Goal: Transaction & Acquisition: Book appointment/travel/reservation

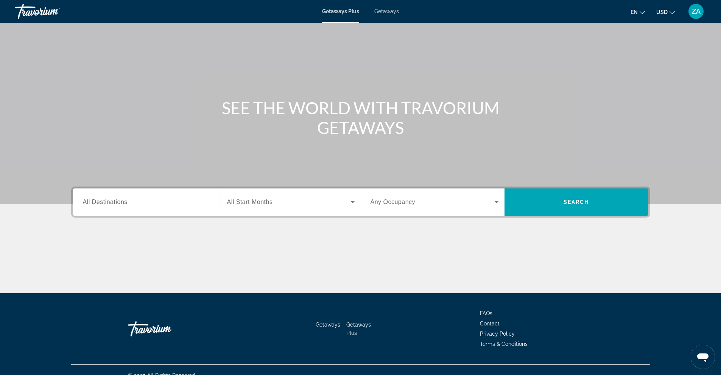
scroll to position [34, 0]
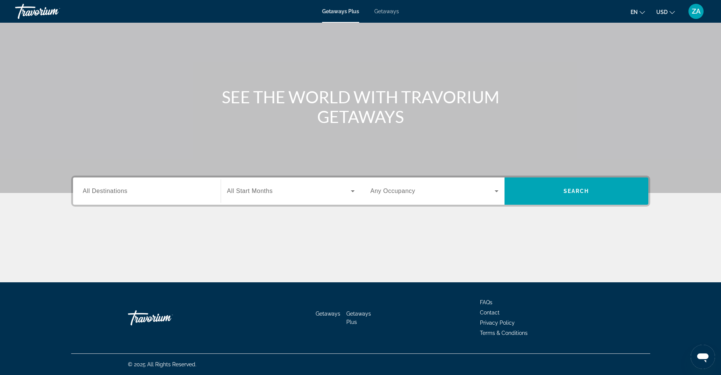
click at [494, 188] on icon "Search widget" at bounding box center [496, 191] width 9 height 9
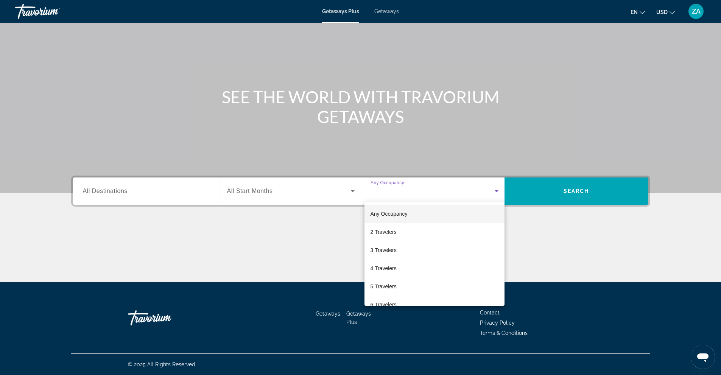
click at [152, 186] on div at bounding box center [360, 187] width 721 height 375
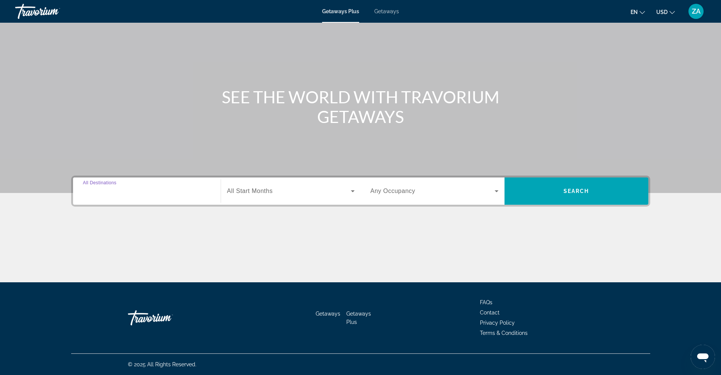
click at [153, 193] on input "Destination All Destinations" at bounding box center [147, 191] width 128 height 9
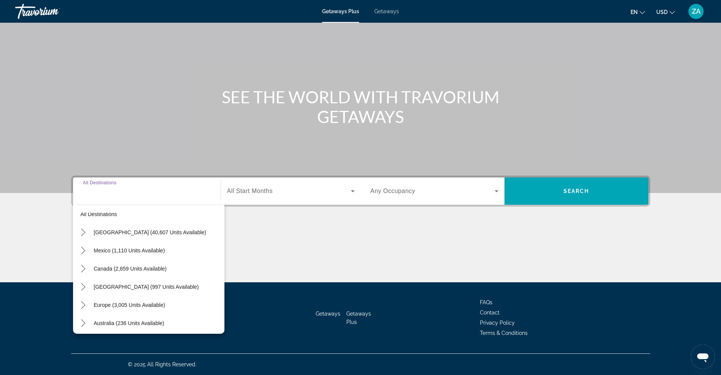
scroll to position [0, 0]
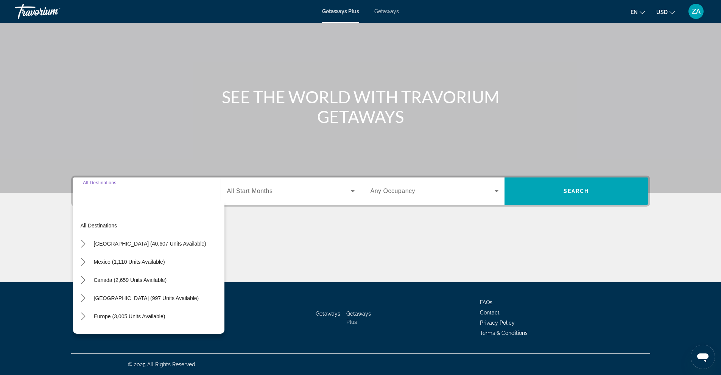
click at [382, 11] on span "Getaways" at bounding box center [386, 11] width 25 height 6
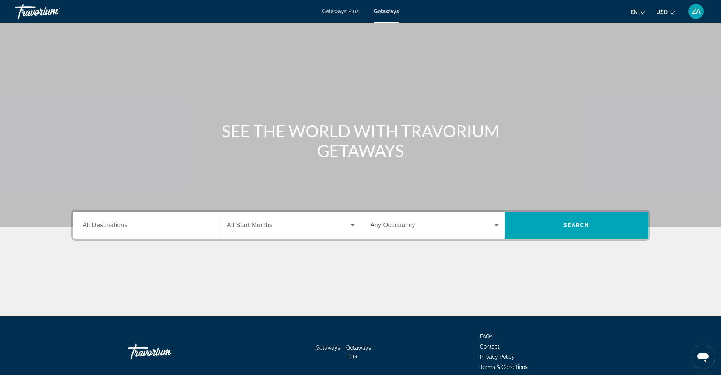
click at [161, 232] on div "Search widget" at bounding box center [147, 226] width 128 height 22
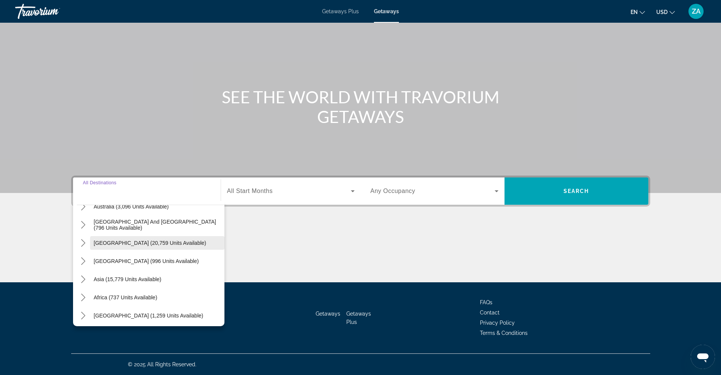
scroll to position [123, 0]
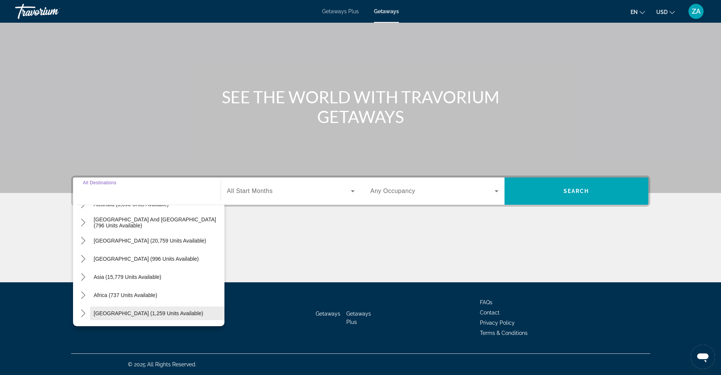
click at [97, 313] on span "[GEOGRAPHIC_DATA] (1,259 units available)" at bounding box center [148, 313] width 109 height 6
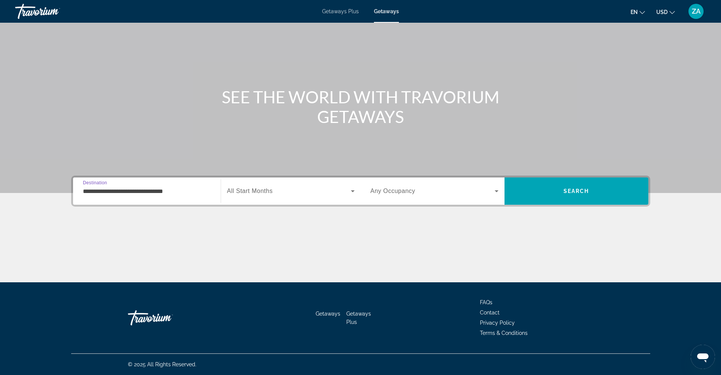
click at [162, 188] on input "**********" at bounding box center [147, 191] width 128 height 9
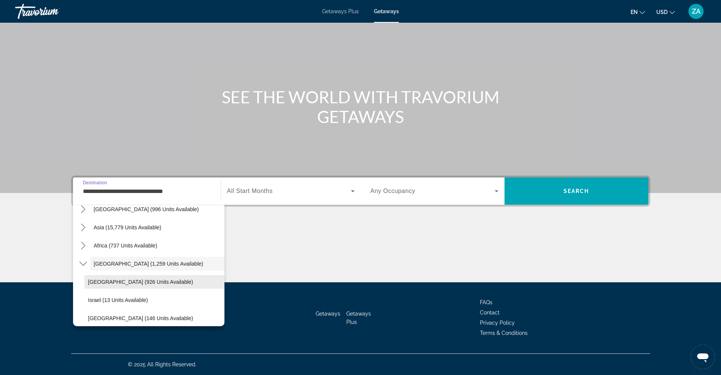
scroll to position [195, 0]
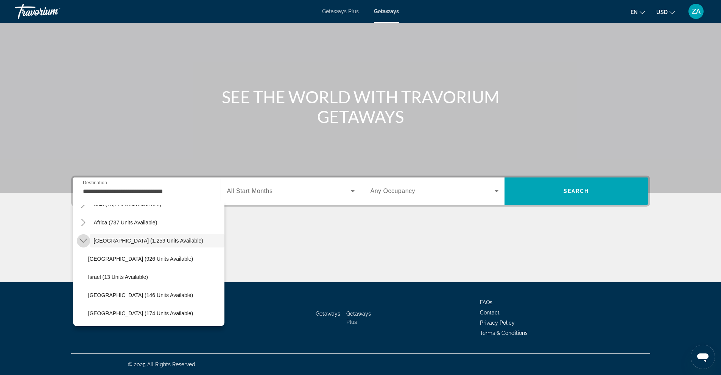
click at [83, 241] on icon "Toggle Middle East (1,259 units available) submenu" at bounding box center [84, 241] width 8 height 8
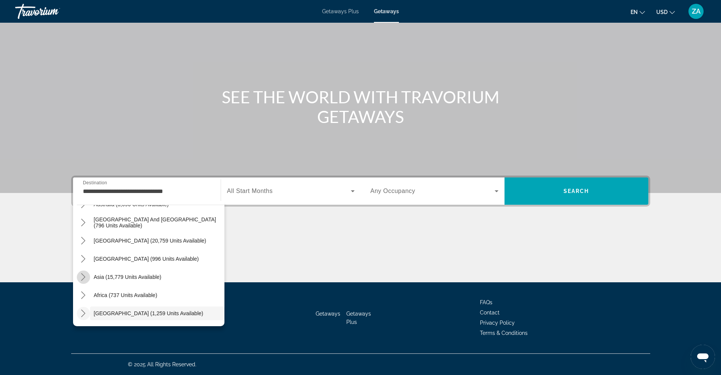
click at [80, 276] on icon "Toggle Asia (15,779 units available) submenu" at bounding box center [84, 277] width 8 height 8
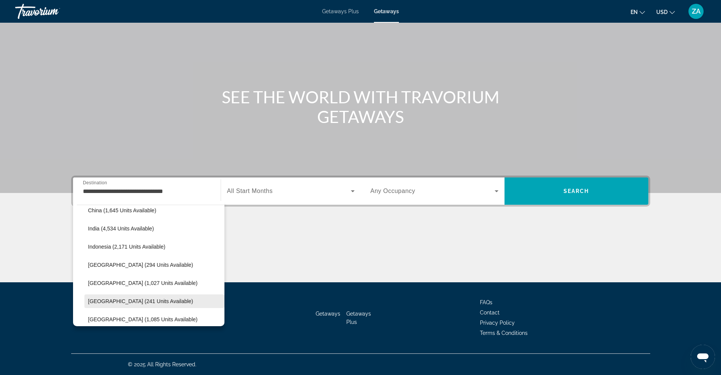
scroll to position [282, 0]
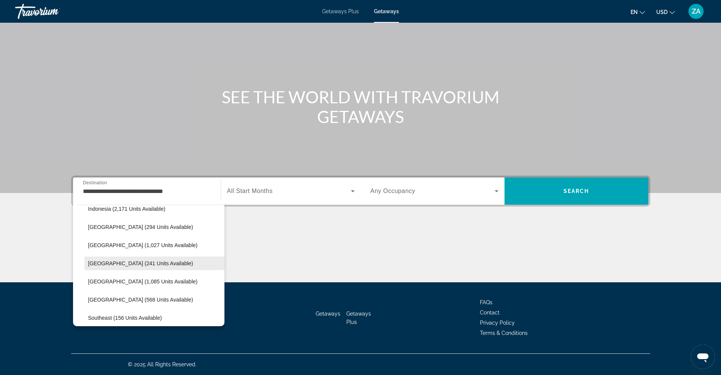
click at [118, 265] on span "[GEOGRAPHIC_DATA] (241 units available)" at bounding box center [140, 263] width 105 height 6
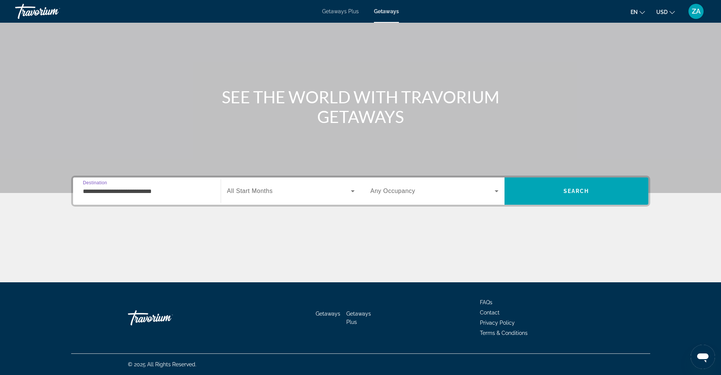
click at [122, 193] on input "**********" at bounding box center [147, 191] width 128 height 9
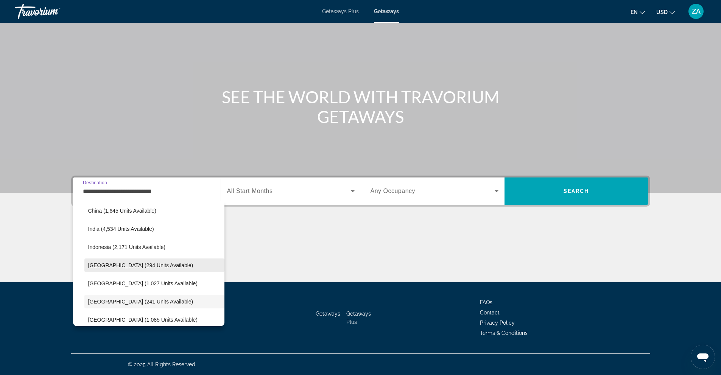
scroll to position [281, 0]
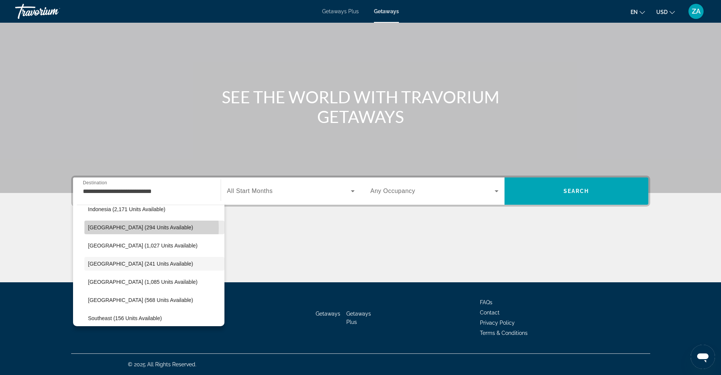
click at [111, 228] on span "[GEOGRAPHIC_DATA] (294 units available)" at bounding box center [140, 228] width 105 height 6
type input "**********"
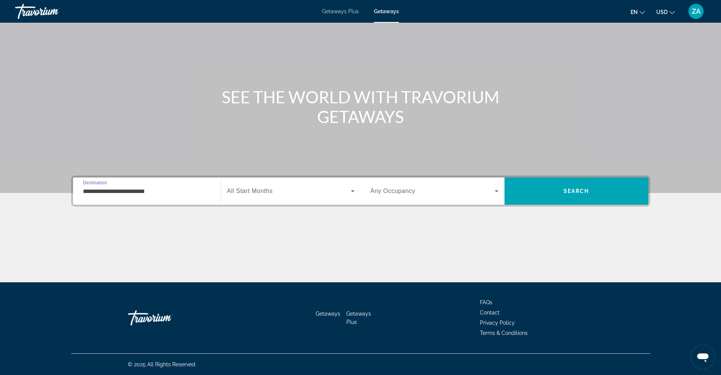
click at [328, 194] on span "Search widget" at bounding box center [289, 191] width 124 height 9
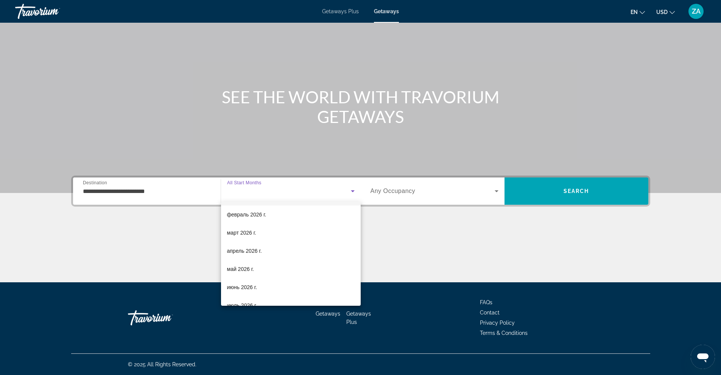
scroll to position [114, 0]
click at [242, 209] on span "март 2026 г." at bounding box center [242, 209] width 30 height 9
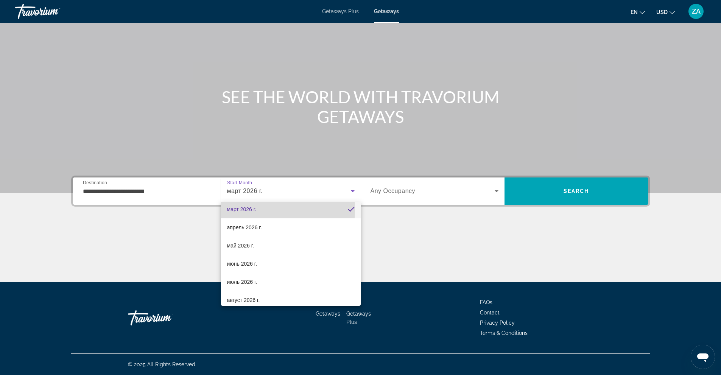
scroll to position [0, 0]
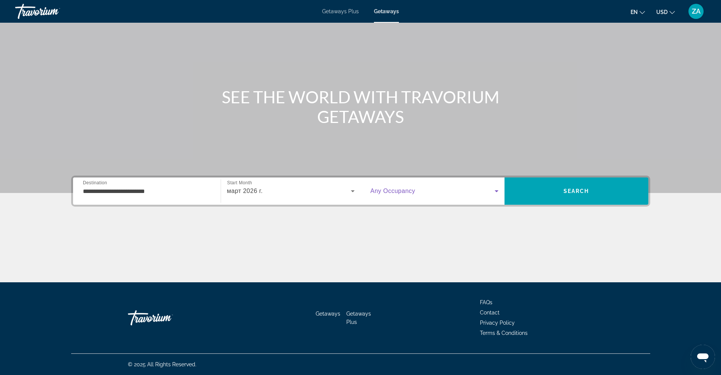
click at [479, 194] on span "Search widget" at bounding box center [433, 191] width 124 height 9
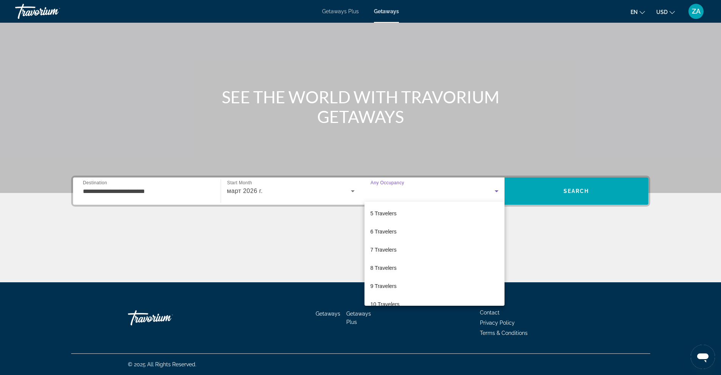
scroll to position [76, 0]
click at [386, 245] on span "7 Travelers" at bounding box center [384, 247] width 26 height 9
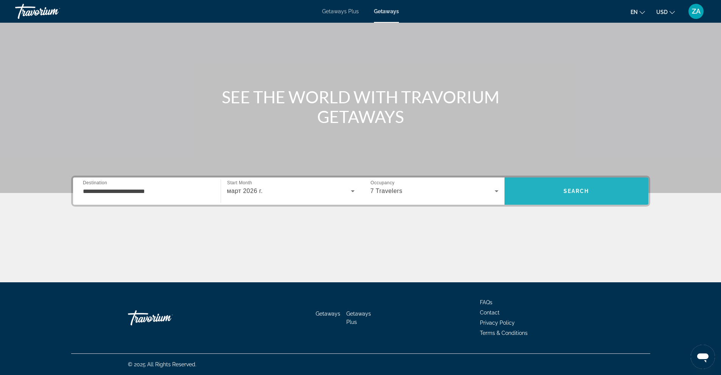
click at [587, 190] on span "Search" at bounding box center [577, 191] width 26 height 6
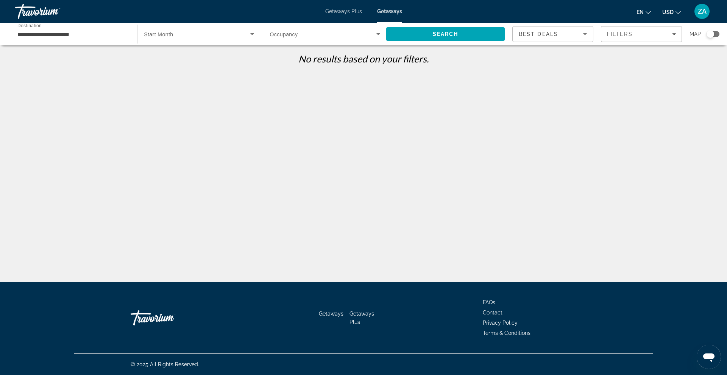
click at [60, 32] on input "**********" at bounding box center [72, 34] width 110 height 9
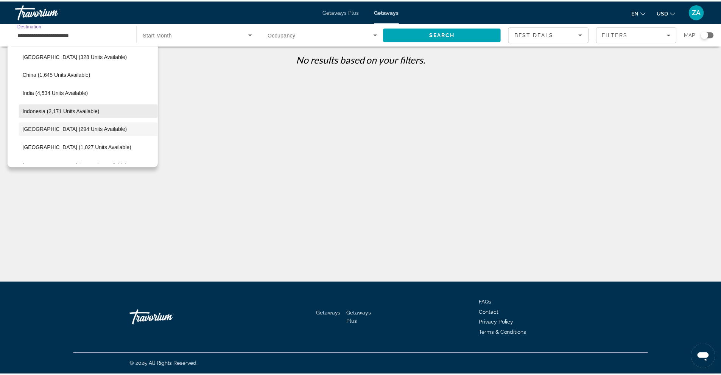
scroll to position [207, 0]
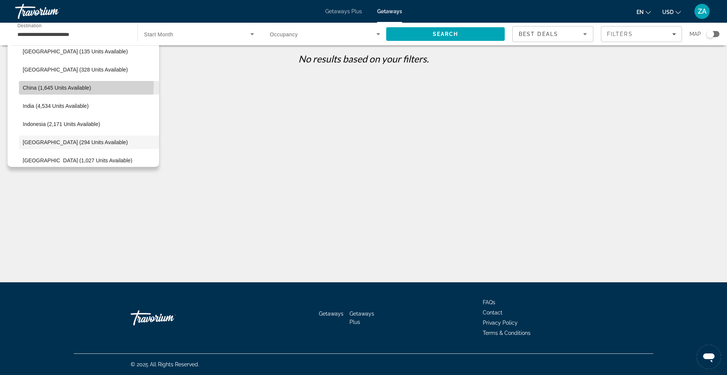
click at [54, 85] on span "China (1,645 units available)" at bounding box center [57, 88] width 68 height 6
type input "**********"
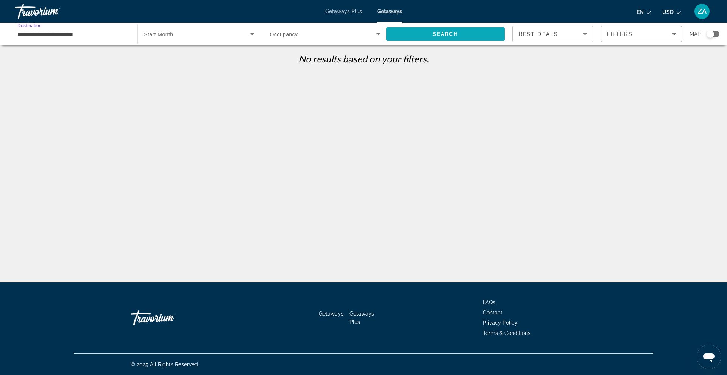
click at [464, 30] on span "Search" at bounding box center [445, 34] width 118 height 18
click at [180, 34] on span "Search widget" at bounding box center [197, 34] width 106 height 9
click at [251, 30] on div at bounding box center [363, 187] width 727 height 375
click at [251, 31] on icon "Search widget" at bounding box center [252, 34] width 9 height 9
click at [253, 35] on div at bounding box center [363, 187] width 727 height 375
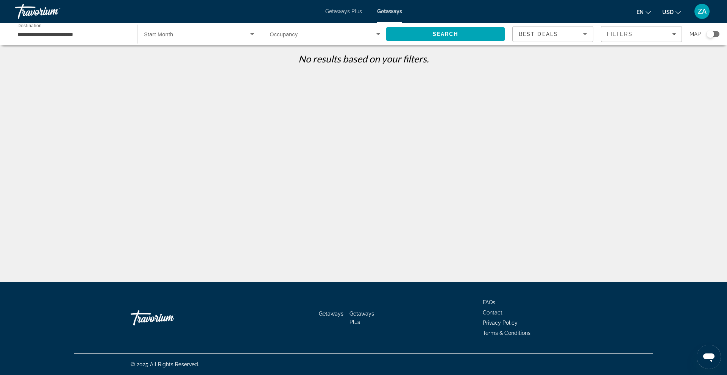
click at [374, 34] on icon "Search widget" at bounding box center [378, 34] width 9 height 9
click at [373, 34] on div at bounding box center [363, 187] width 727 height 375
click at [582, 36] on icon "Sort by" at bounding box center [584, 34] width 9 height 9
click at [604, 72] on div at bounding box center [363, 187] width 727 height 375
click at [674, 34] on icon "Filters" at bounding box center [674, 34] width 4 height 2
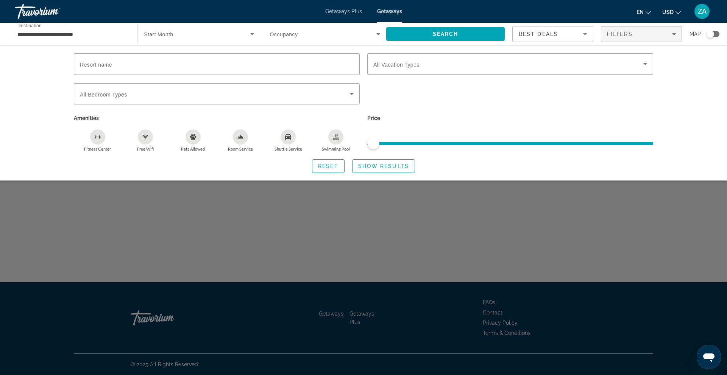
click at [508, 94] on div "Search widget" at bounding box center [509, 98] width 293 height 30
click at [50, 81] on div "Resort name Vacation Types All Vacation Types Bedroom Types All Bedroom Types A…" at bounding box center [363, 112] width 727 height 135
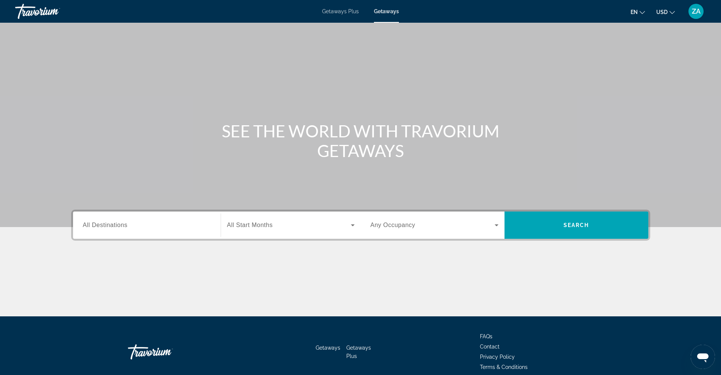
click at [140, 221] on input "Destination All Destinations" at bounding box center [147, 225] width 128 height 9
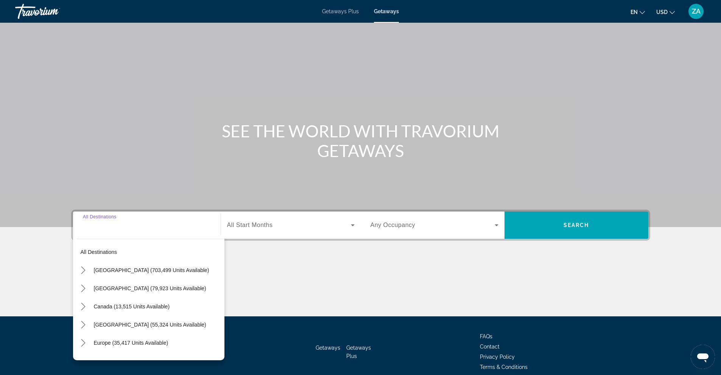
scroll to position [34, 0]
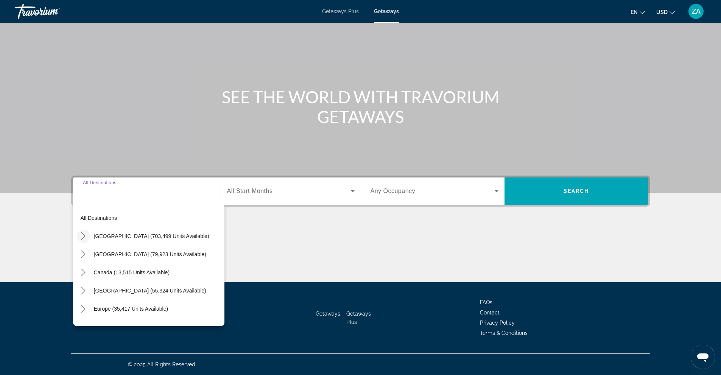
click at [81, 235] on icon "Toggle United States (703,499 units available) submenu" at bounding box center [84, 236] width 8 height 8
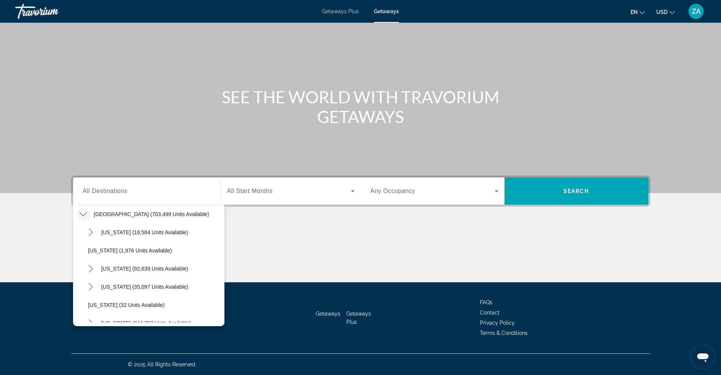
click at [83, 215] on icon "Toggle United States (703,499 units available) submenu" at bounding box center [84, 214] width 8 height 8
click at [81, 231] on icon "Toggle Mexico (79,923 units available) submenu" at bounding box center [84, 233] width 8 height 8
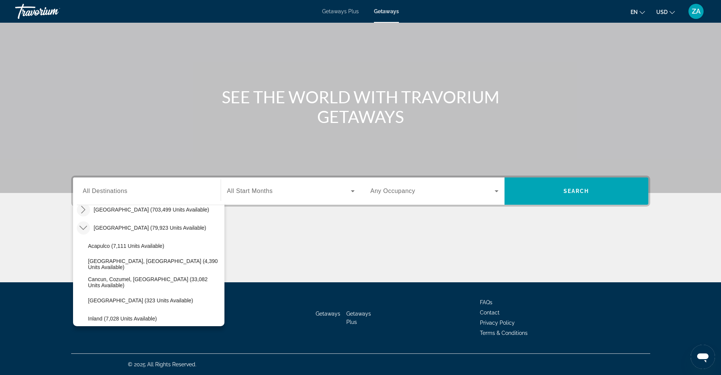
scroll to position [2, 0]
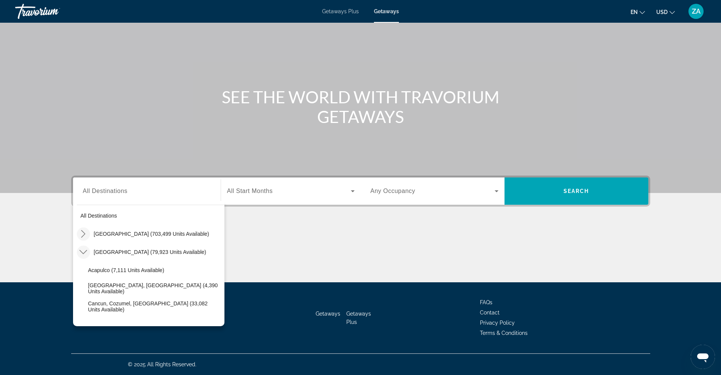
click at [84, 250] on icon "Toggle Mexico (79,923 units available) submenu" at bounding box center [84, 252] width 8 height 8
click at [83, 231] on icon "Toggle Canada (13,515 units available) submenu" at bounding box center [84, 233] width 8 height 8
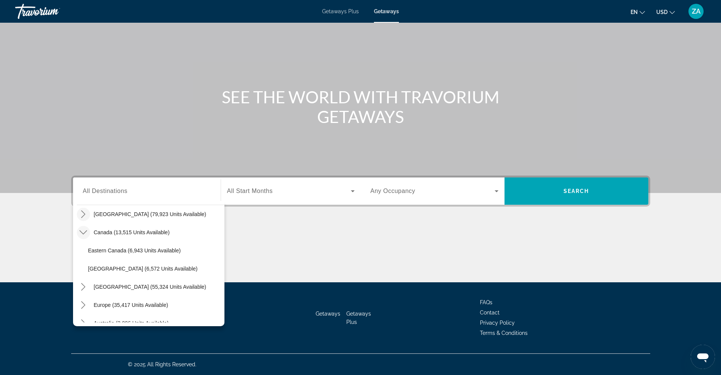
click at [83, 231] on icon "Toggle Canada (13,515 units available) submenu" at bounding box center [84, 233] width 8 height 8
click at [80, 251] on icon "Toggle Caribbean & Atlantic Islands (55,324 units available) submenu" at bounding box center [84, 251] width 8 height 8
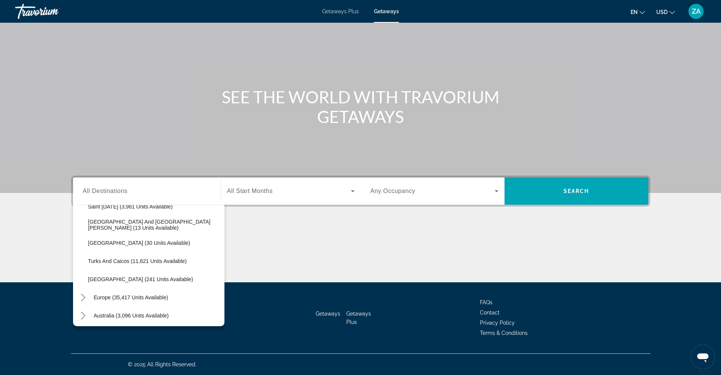
scroll to position [304, 0]
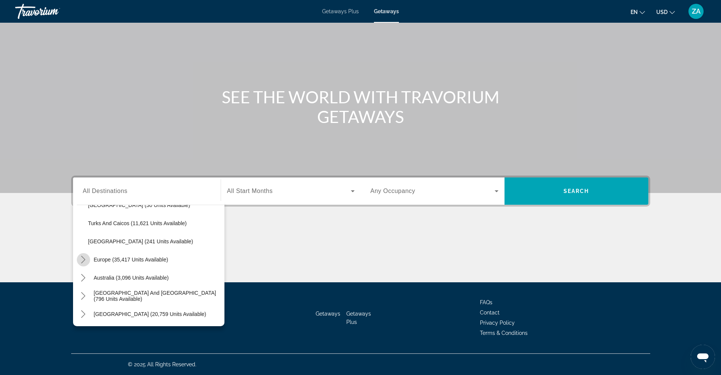
click at [83, 256] on icon "Toggle Europe (35,417 units available) submenu" at bounding box center [84, 260] width 8 height 8
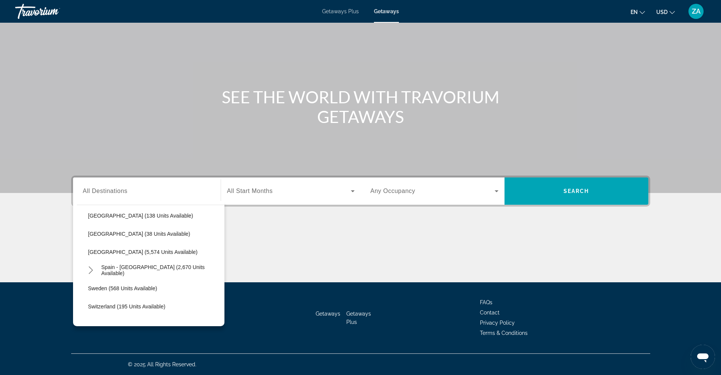
scroll to position [652, 0]
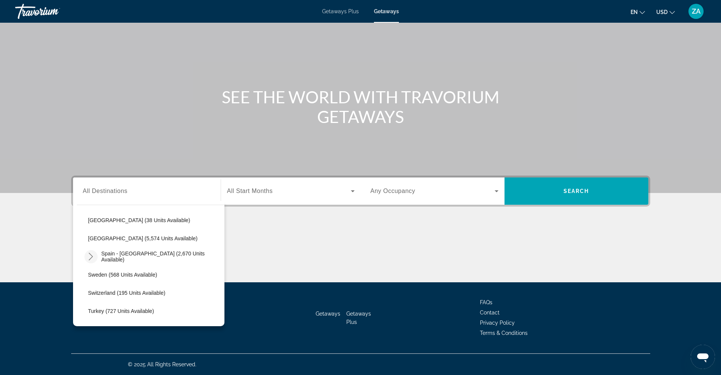
click at [89, 257] on icon "Toggle Spain - Canary Islands (2,670 units available) submenu" at bounding box center [91, 257] width 8 height 8
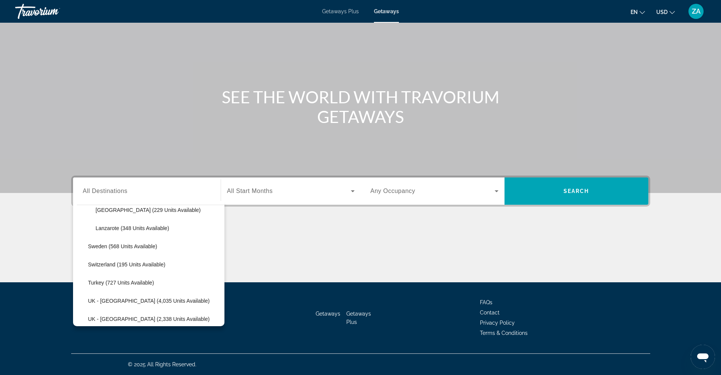
scroll to position [766, 0]
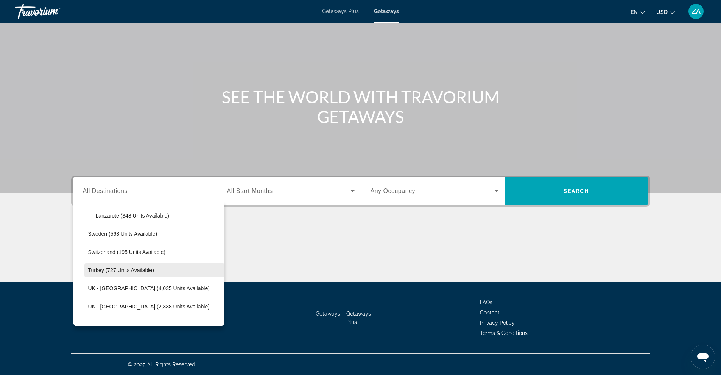
click at [111, 268] on span "Turkey (727 units available)" at bounding box center [121, 270] width 66 height 6
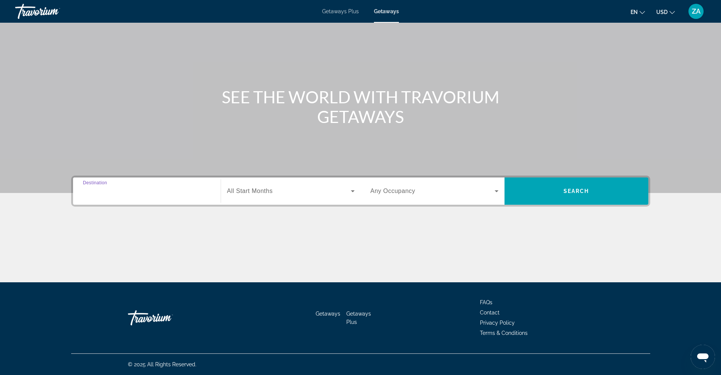
type input "**********"
click at [355, 190] on icon "Search widget" at bounding box center [352, 191] width 9 height 9
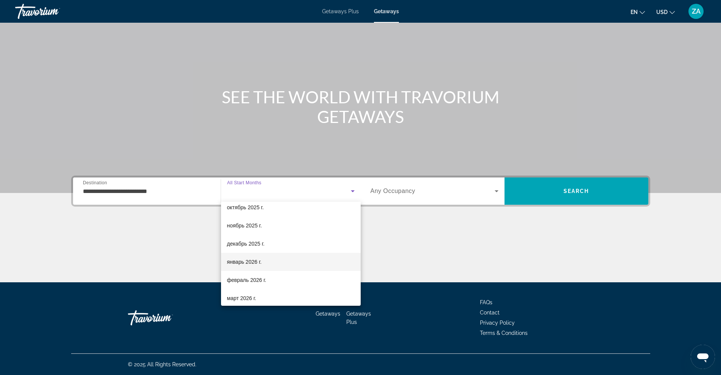
scroll to position [38, 0]
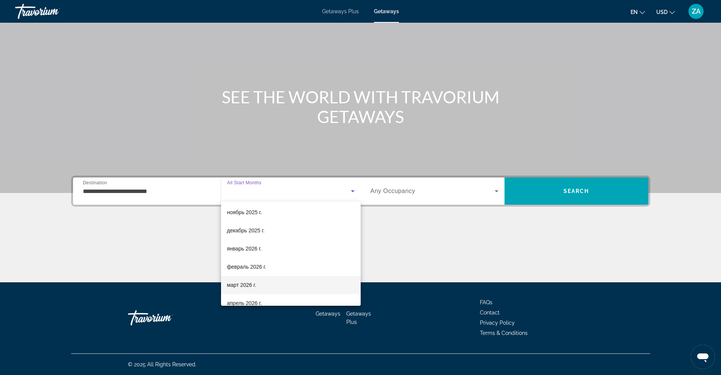
click at [246, 284] on span "март 2026 г." at bounding box center [242, 285] width 30 height 9
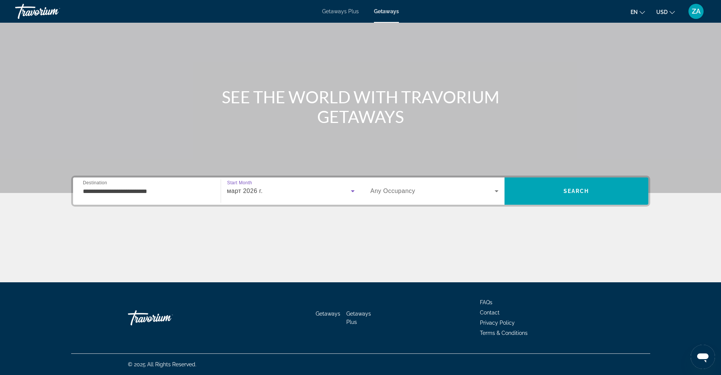
click at [493, 192] on icon "Search widget" at bounding box center [496, 191] width 9 height 9
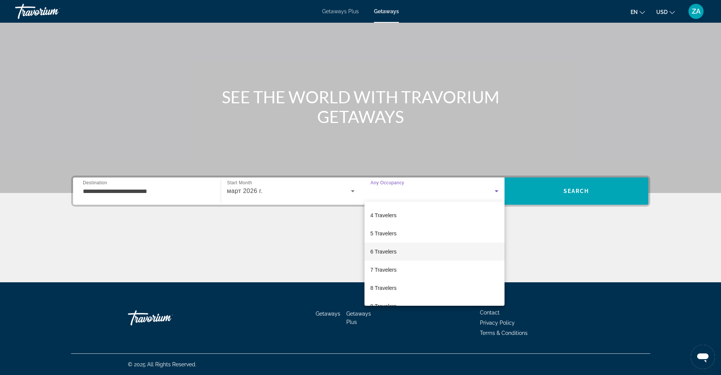
scroll to position [76, 0]
click at [380, 244] on span "7 Travelers" at bounding box center [384, 247] width 26 height 9
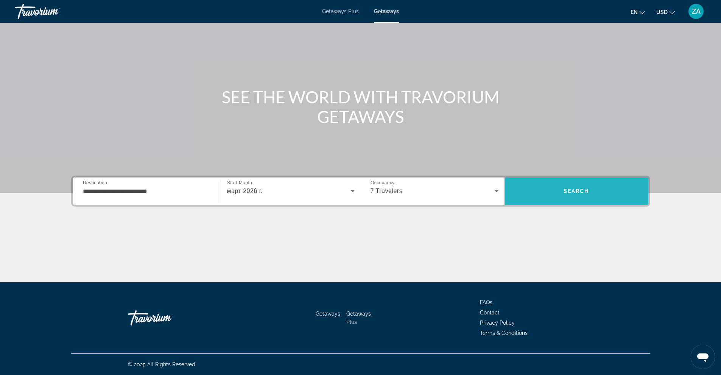
click at [615, 191] on span "Search" at bounding box center [577, 191] width 144 height 18
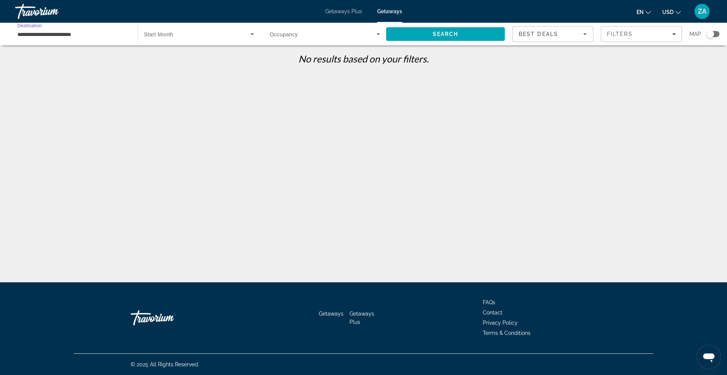
click at [44, 36] on input "**********" at bounding box center [72, 34] width 110 height 9
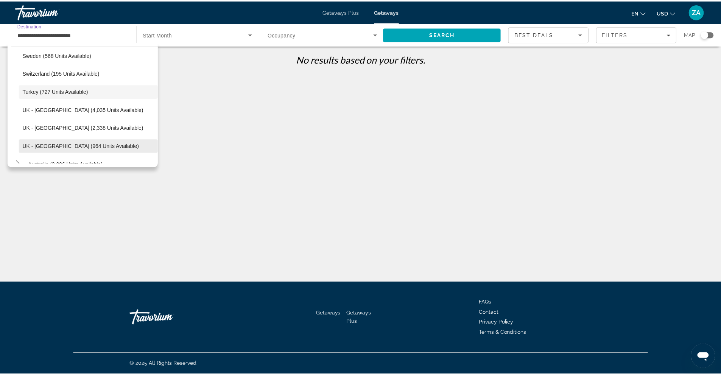
scroll to position [445, 0]
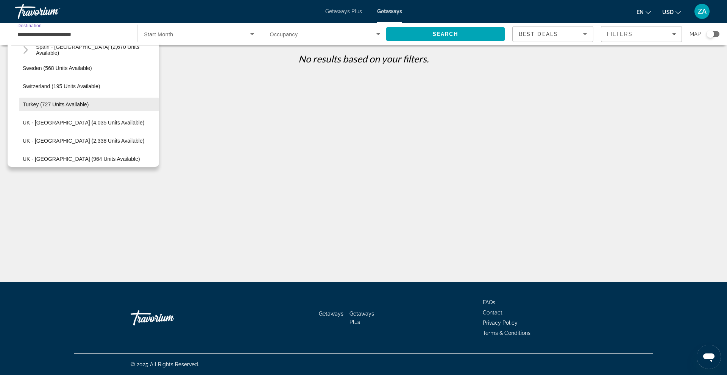
click at [64, 102] on span "Turkey (727 units available)" at bounding box center [56, 104] width 66 height 6
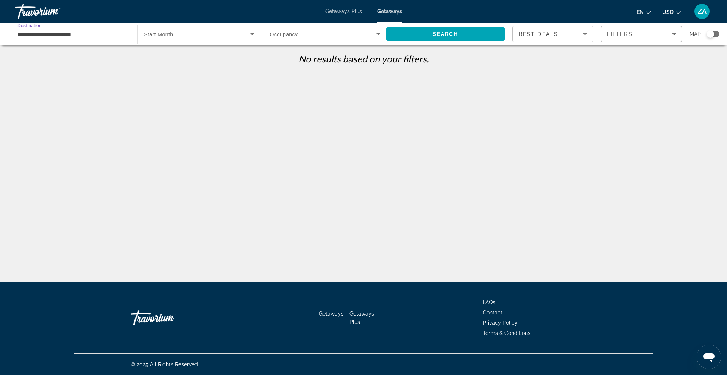
click at [195, 34] on span "Search widget" at bounding box center [197, 34] width 106 height 9
click at [197, 57] on mat-option "All Start Months" at bounding box center [199, 57] width 122 height 18
click at [253, 32] on icon "Search widget" at bounding box center [252, 34] width 9 height 9
click at [182, 39] on div at bounding box center [363, 187] width 727 height 375
click at [154, 45] on div "Start Month All Start Months" at bounding box center [198, 34] width 122 height 23
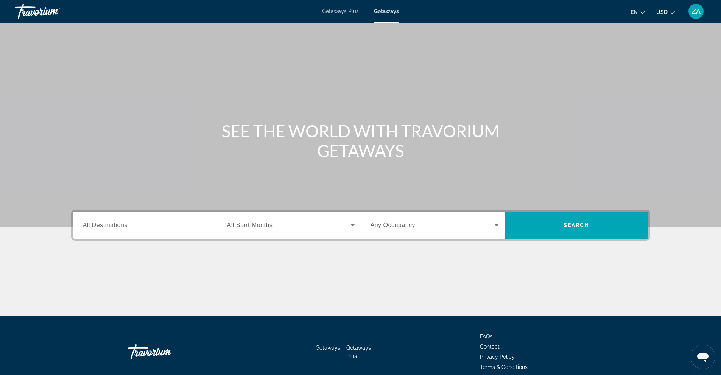
click at [138, 227] on input "Destination All Destinations" at bounding box center [147, 225] width 128 height 9
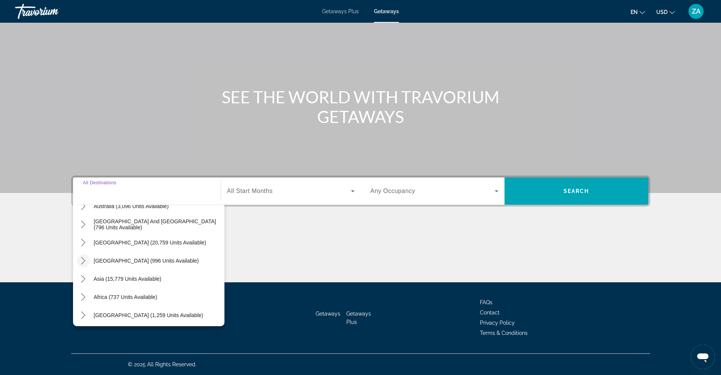
scroll to position [123, 0]
click at [82, 276] on icon "Toggle Asia (15,779 units available) submenu" at bounding box center [84, 277] width 8 height 8
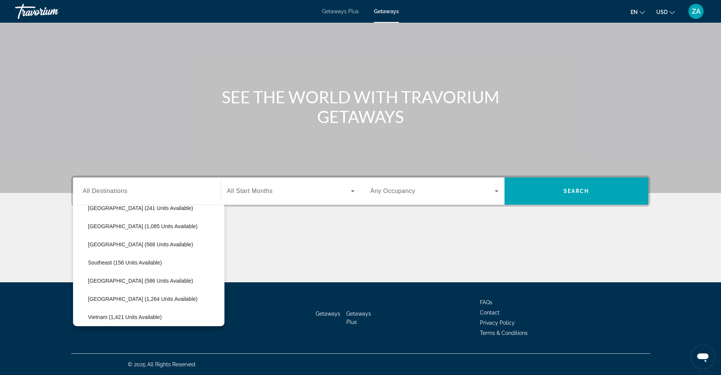
scroll to position [375, 0]
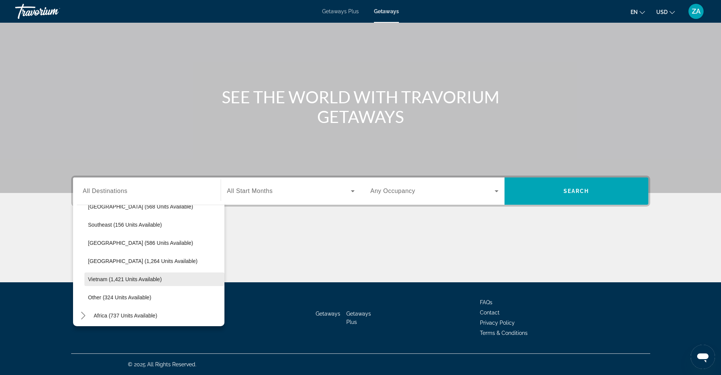
click at [107, 278] on span "Vietnam (1,421 units available)" at bounding box center [125, 279] width 74 height 6
type input "**********"
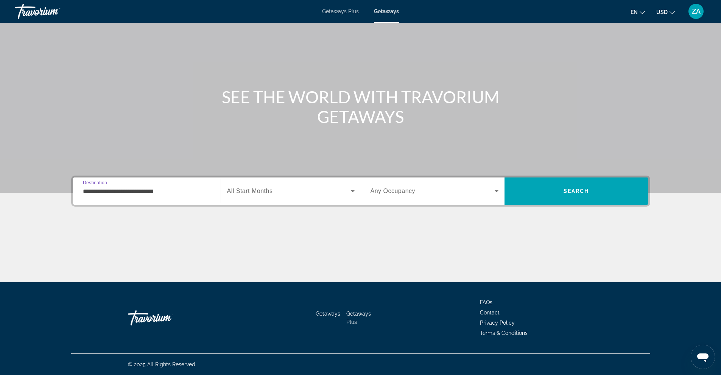
click at [355, 190] on icon "Search widget" at bounding box center [352, 191] width 9 height 9
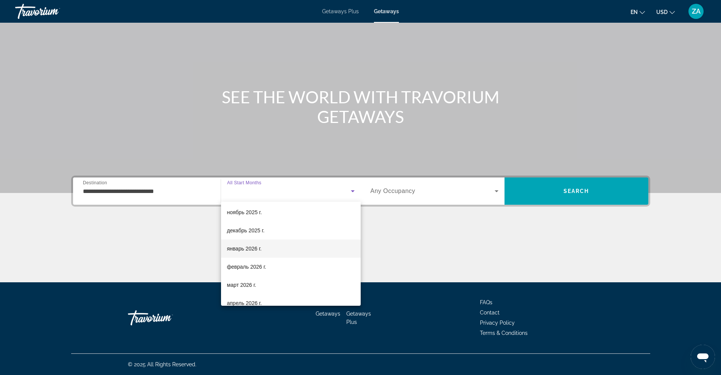
scroll to position [76, 0]
click at [245, 247] on span "март 2026 г." at bounding box center [242, 247] width 30 height 9
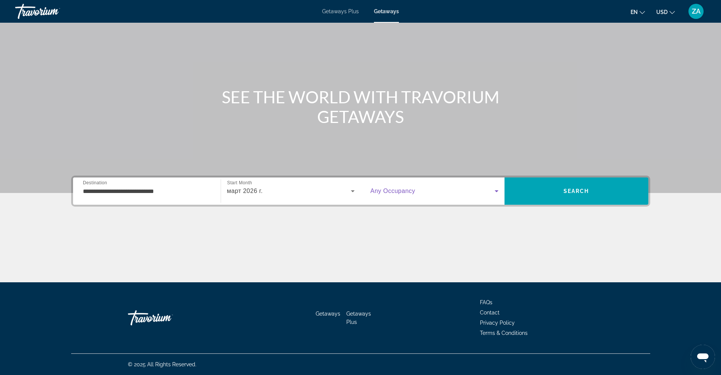
click at [471, 189] on span "Search widget" at bounding box center [433, 191] width 124 height 9
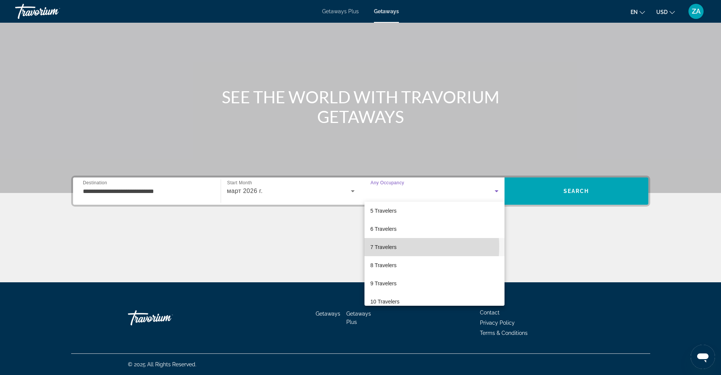
click at [387, 247] on span "7 Travelers" at bounding box center [384, 247] width 26 height 9
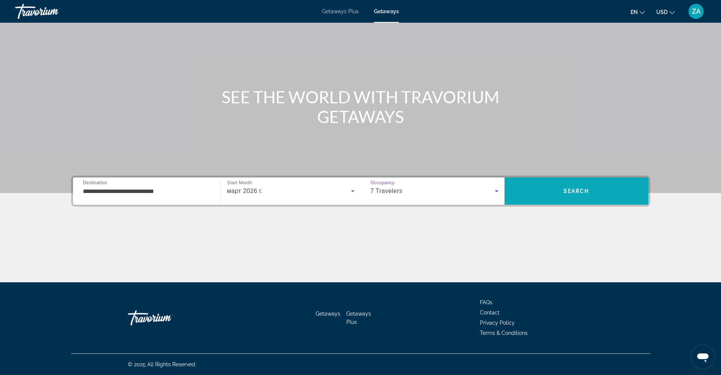
click at [588, 195] on span "Search" at bounding box center [577, 191] width 144 height 18
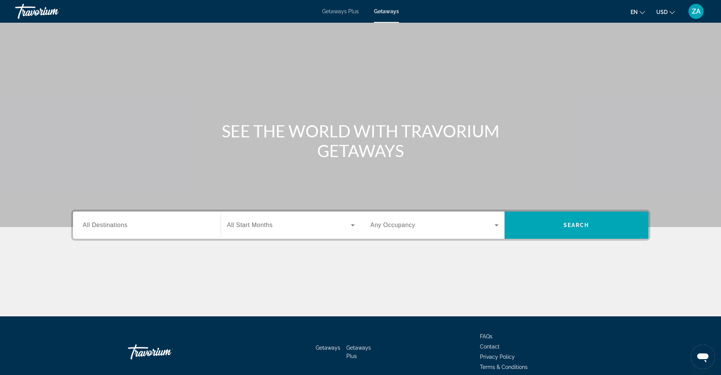
click at [127, 223] on span "All Destinations" at bounding box center [105, 225] width 45 height 6
click at [127, 223] on input "Destination All Destinations" at bounding box center [147, 225] width 128 height 9
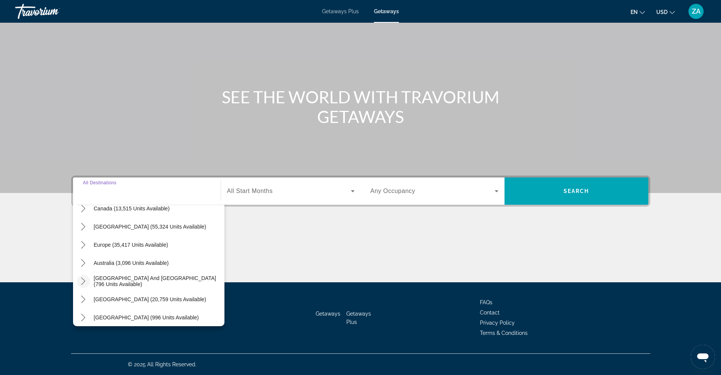
scroll to position [76, 0]
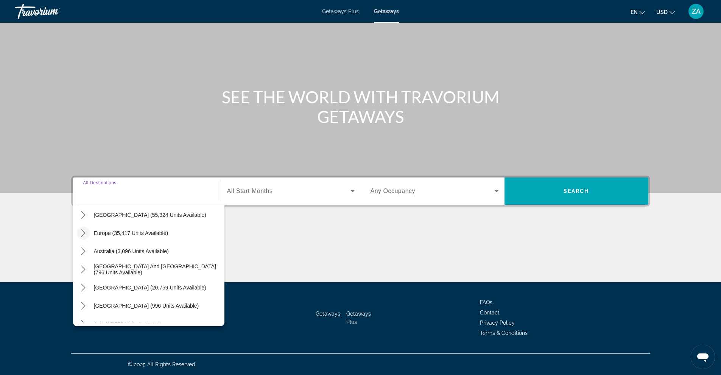
click at [81, 232] on icon "Toggle Europe (35,417 units available) submenu" at bounding box center [84, 233] width 8 height 8
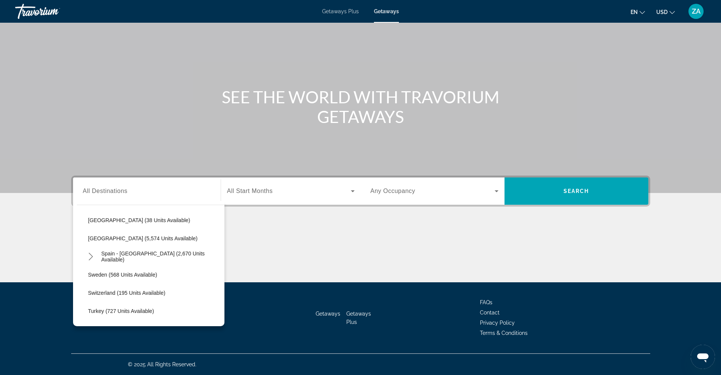
scroll to position [435, 0]
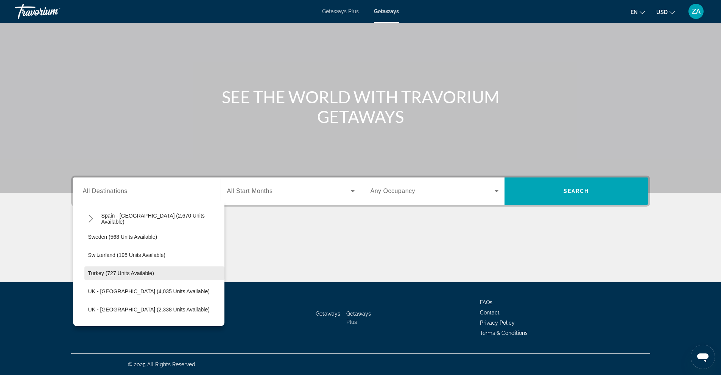
click at [107, 273] on span "Turkey (727 units available)" at bounding box center [121, 273] width 66 height 6
type input "**********"
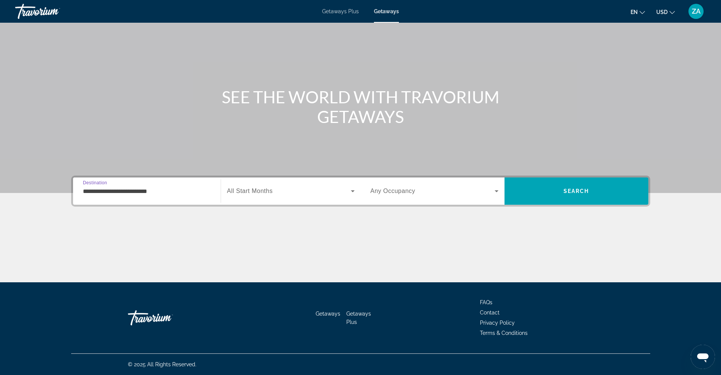
click at [353, 191] on icon "Search widget" at bounding box center [353, 191] width 4 height 2
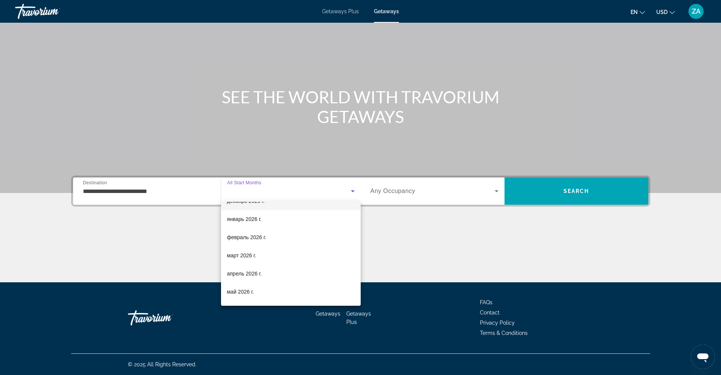
scroll to position [76, 0]
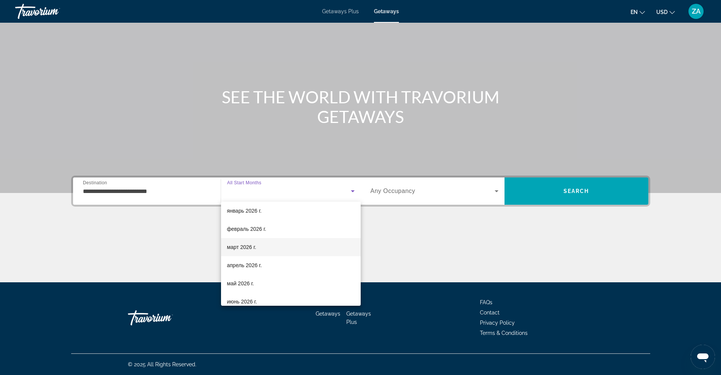
click at [244, 244] on span "март 2026 г." at bounding box center [242, 247] width 30 height 9
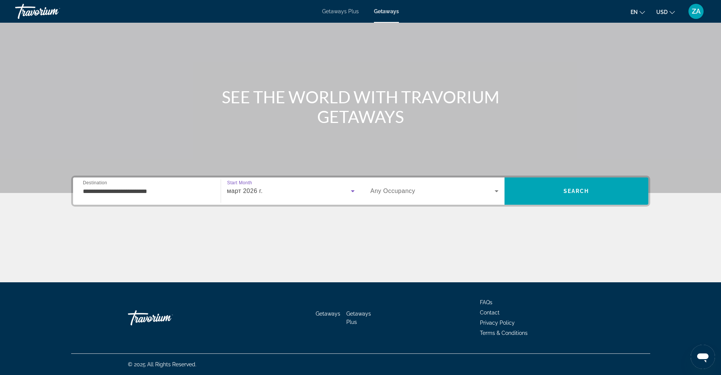
click at [493, 192] on icon "Search widget" at bounding box center [496, 191] width 9 height 9
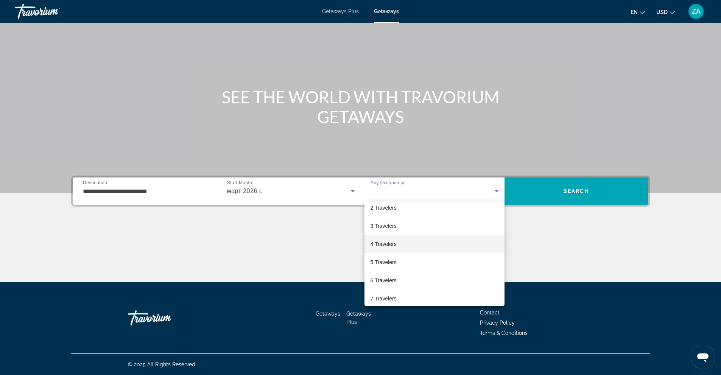
scroll to position [38, 0]
click at [387, 267] on span "6 Travelers" at bounding box center [384, 266] width 26 height 9
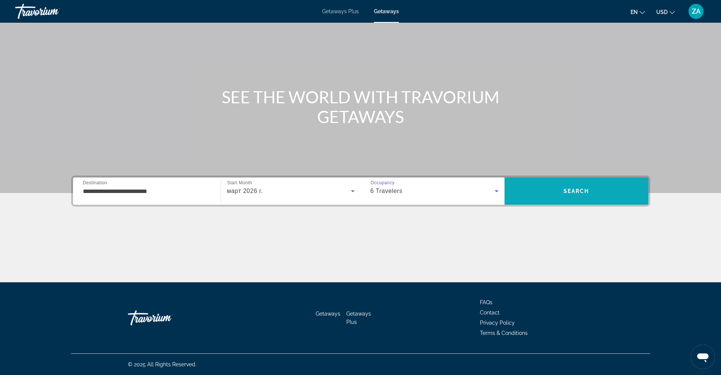
click at [529, 187] on span "Search" at bounding box center [577, 191] width 144 height 18
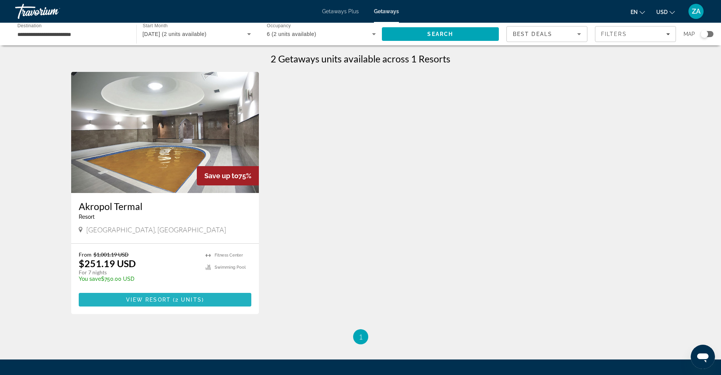
click at [179, 299] on span "2 units" at bounding box center [188, 300] width 27 height 6
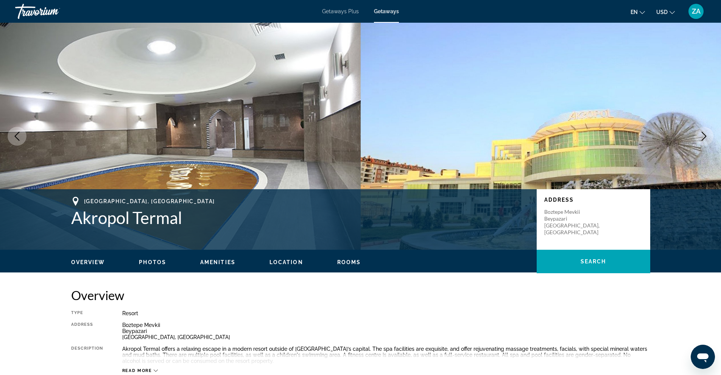
click at [705, 134] on icon "Next image" at bounding box center [704, 136] width 9 height 9
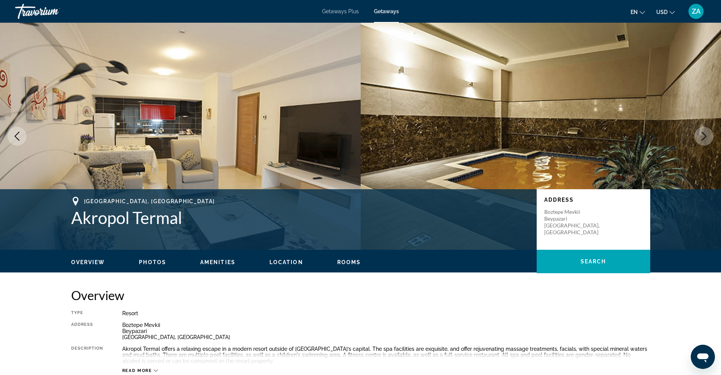
click at [702, 131] on button "Next image" at bounding box center [704, 136] width 19 height 19
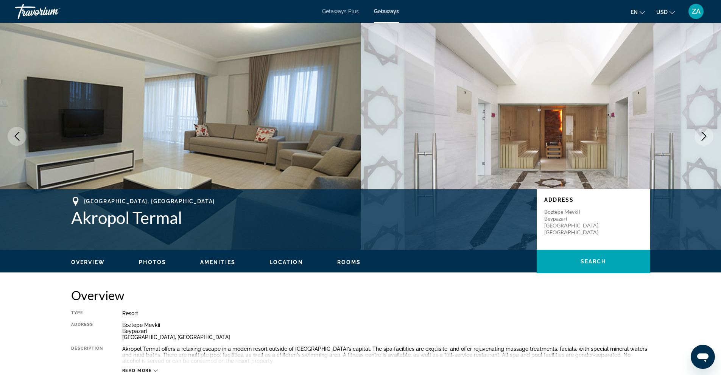
click at [702, 131] on button "Next image" at bounding box center [704, 136] width 19 height 19
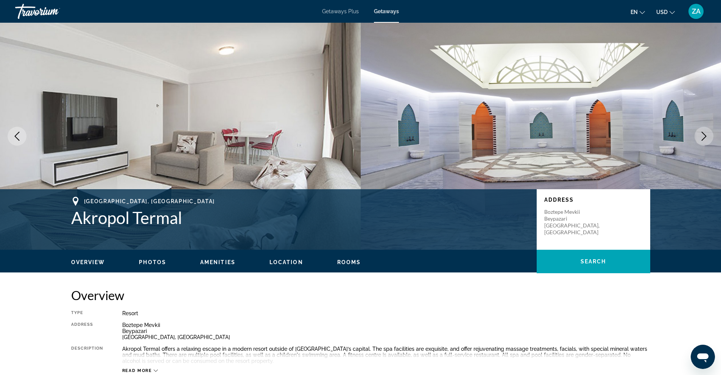
click at [702, 131] on button "Next image" at bounding box center [704, 136] width 19 height 19
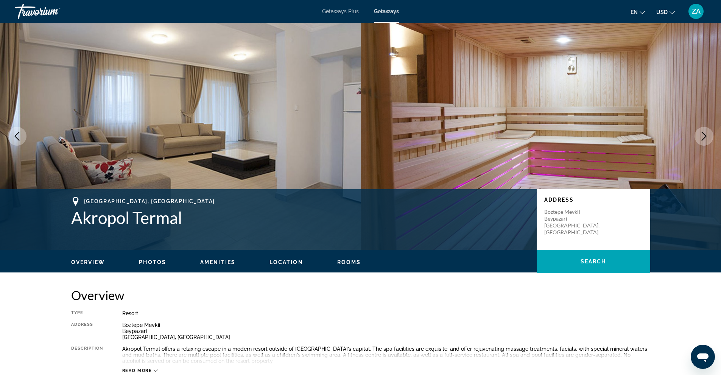
click at [702, 131] on button "Next image" at bounding box center [704, 136] width 19 height 19
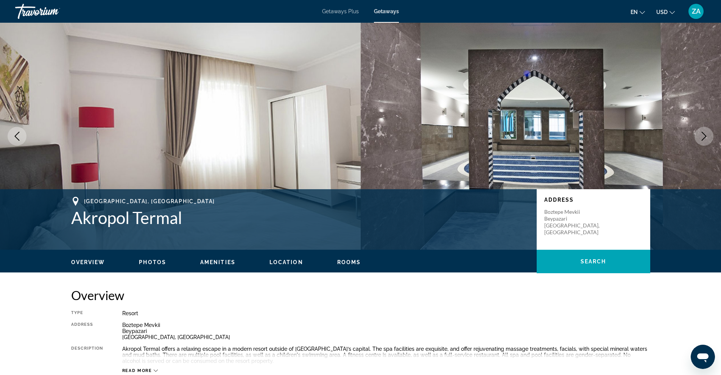
click at [702, 131] on button "Next image" at bounding box center [704, 136] width 19 height 19
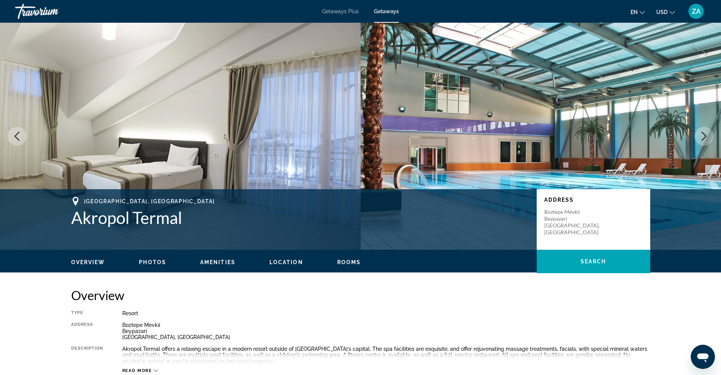
click at [702, 131] on button "Next image" at bounding box center [704, 136] width 19 height 19
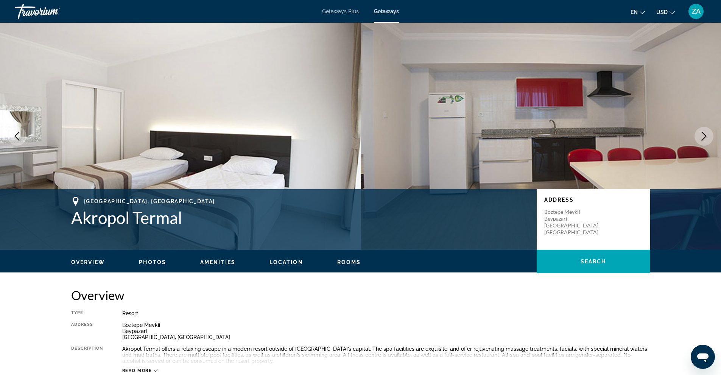
click at [702, 131] on button "Next image" at bounding box center [704, 136] width 19 height 19
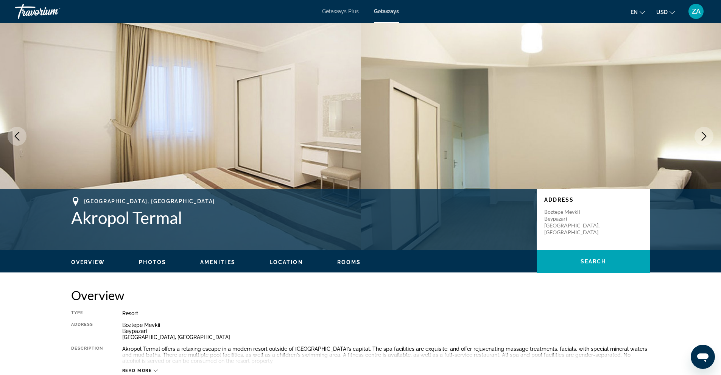
click at [702, 131] on button "Next image" at bounding box center [704, 136] width 19 height 19
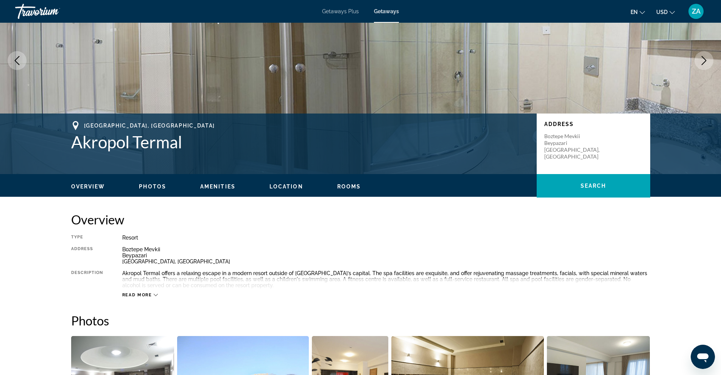
scroll to position [114, 0]
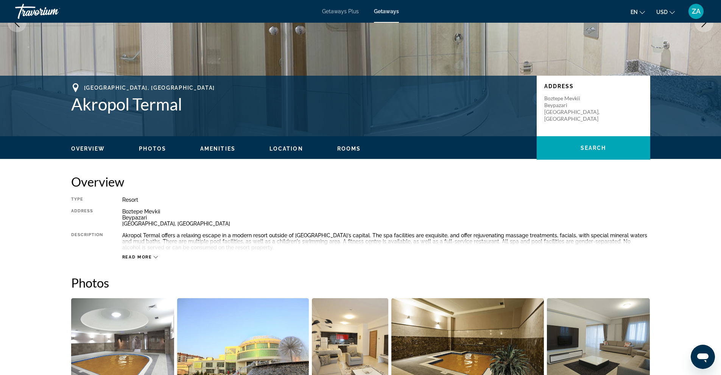
click at [155, 255] on icon "Main content" at bounding box center [156, 257] width 4 height 4
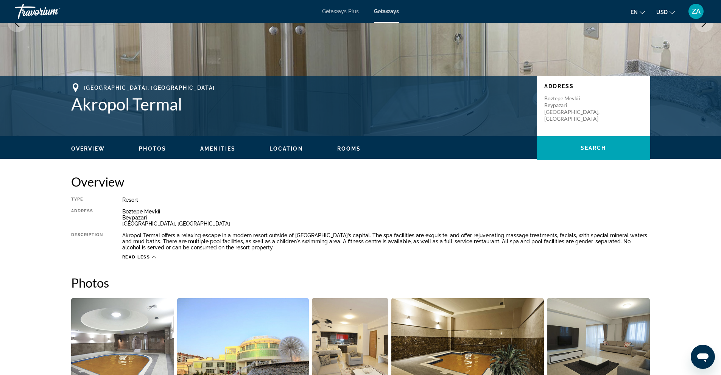
click at [147, 145] on button "Photos" at bounding box center [152, 148] width 27 height 7
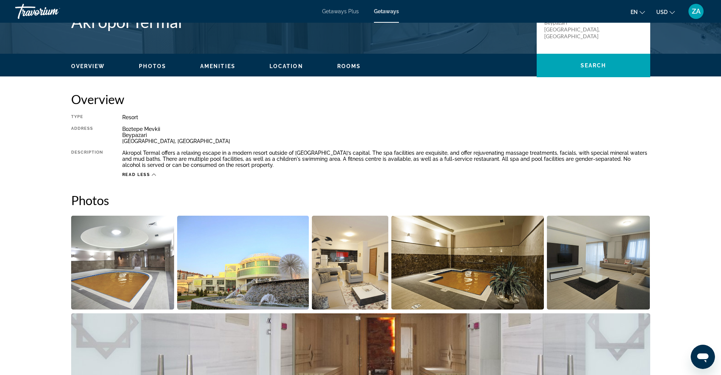
scroll to position [192, 0]
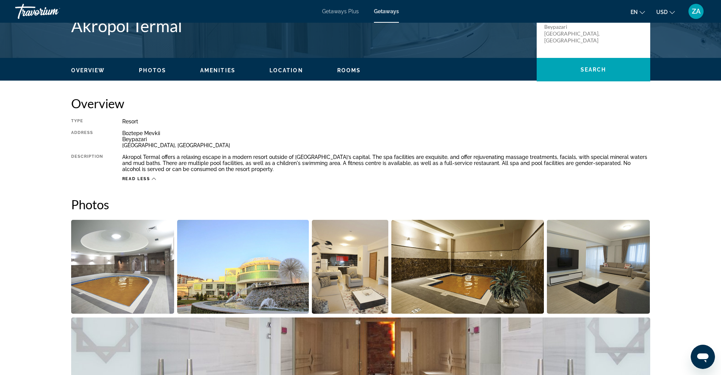
click at [218, 69] on span "Amenities" at bounding box center [217, 70] width 35 height 6
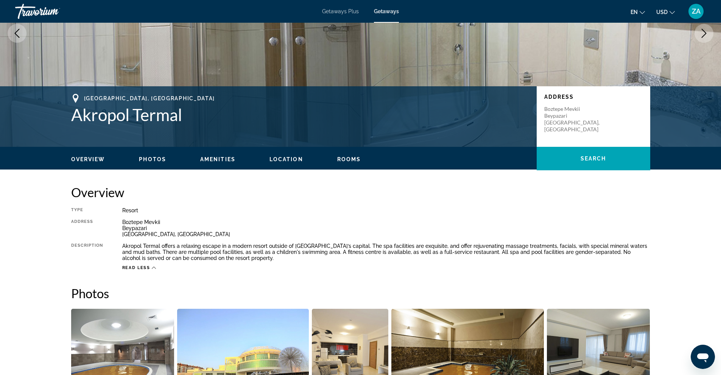
scroll to position [84, 0]
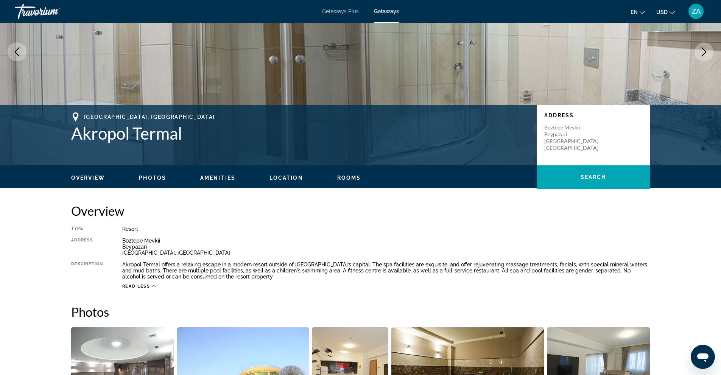
click at [351, 175] on span "Rooms" at bounding box center [349, 178] width 24 height 6
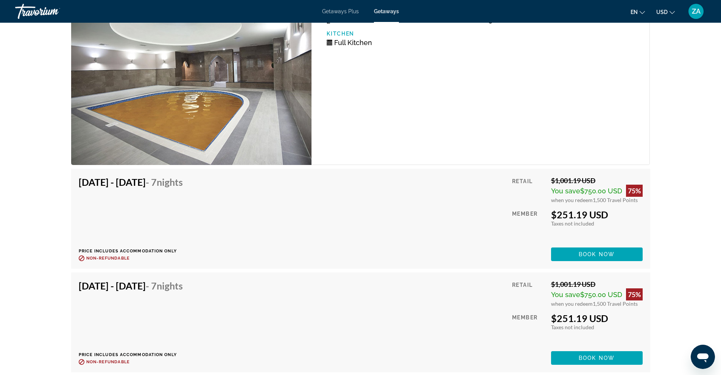
scroll to position [1222, 0]
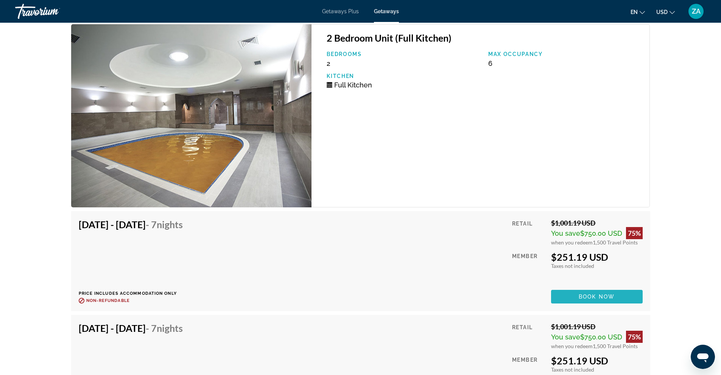
click at [603, 296] on span "Book now" at bounding box center [597, 297] width 36 height 6
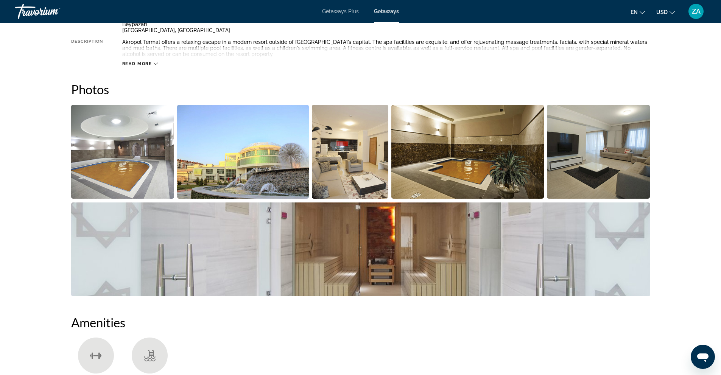
scroll to position [189, 0]
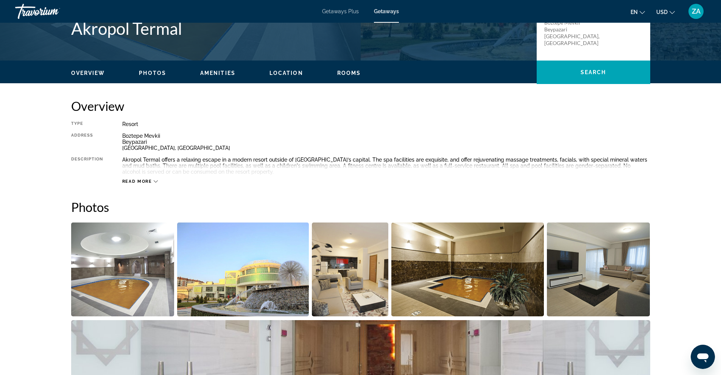
click at [285, 70] on span "Location" at bounding box center [287, 73] width 34 height 6
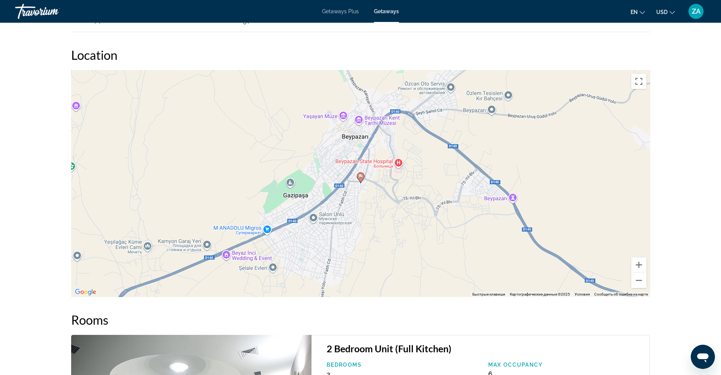
scroll to position [914, 0]
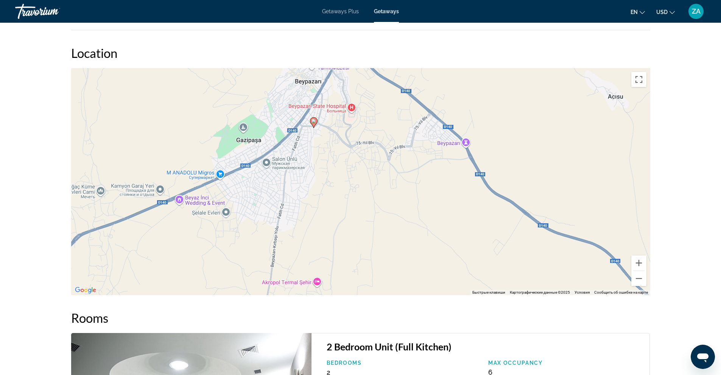
drag, startPoint x: 326, startPoint y: 128, endPoint x: 279, endPoint y: 74, distance: 71.9
click at [279, 74] on div "Чтобы активировать перетаскивание с помощью клавиатуры, нажмите Alt + Ввод. Пос…" at bounding box center [360, 181] width 579 height 227
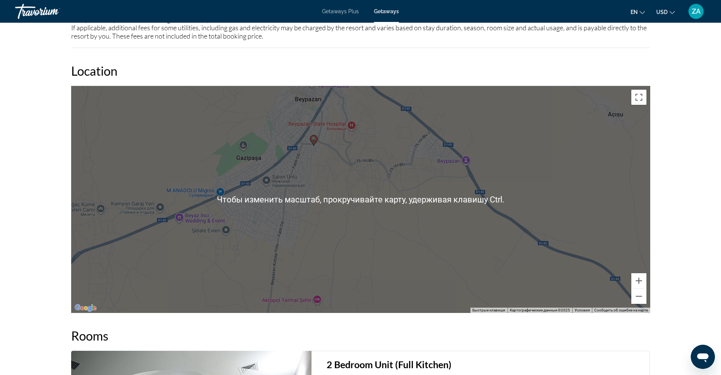
scroll to position [876, 0]
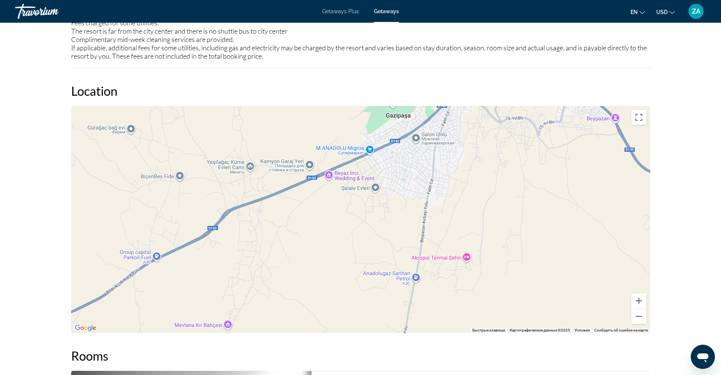
drag, startPoint x: 377, startPoint y: 168, endPoint x: 525, endPoint y: 102, distance: 162.5
click at [525, 102] on div "Location ← Переместить влево → Переместить вправо ↑ Переместить вверх ↓ Перемес…" at bounding box center [360, 208] width 579 height 250
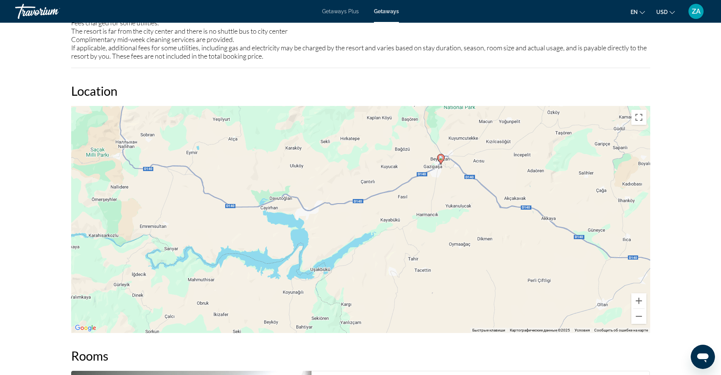
drag, startPoint x: 477, startPoint y: 254, endPoint x: 442, endPoint y: 184, distance: 78.2
click at [442, 184] on div "Чтобы активировать перетаскивание с помощью клавиатуры, нажмите Alt + Ввод. Пос…" at bounding box center [360, 219] width 579 height 227
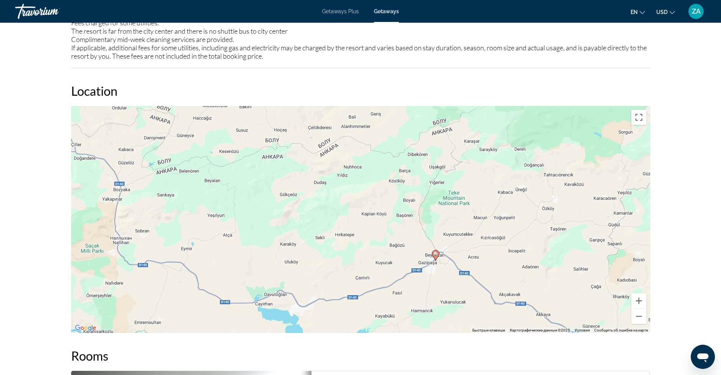
drag, startPoint x: 460, startPoint y: 170, endPoint x: 454, endPoint y: 267, distance: 96.7
click at [454, 267] on div "Чтобы активировать перетаскивание с помощью клавиатуры, нажмите Alt + Ввод. Пос…" at bounding box center [360, 219] width 579 height 227
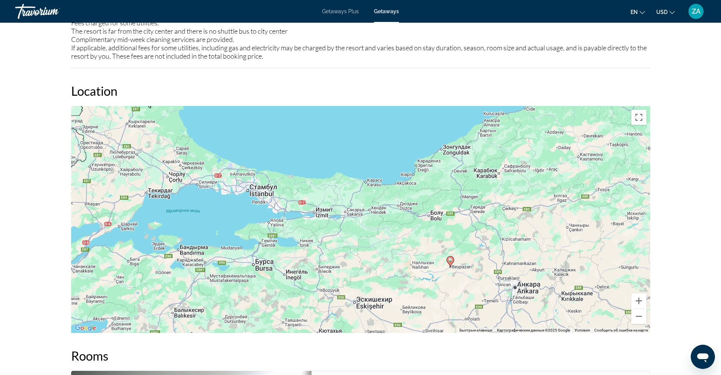
drag, startPoint x: 457, startPoint y: 231, endPoint x: 453, endPoint y: 264, distance: 33.2
click at [453, 264] on div "Чтобы активировать перетаскивание с помощью клавиатуры, нажмите Alt + Ввод. Пос…" at bounding box center [360, 219] width 579 height 227
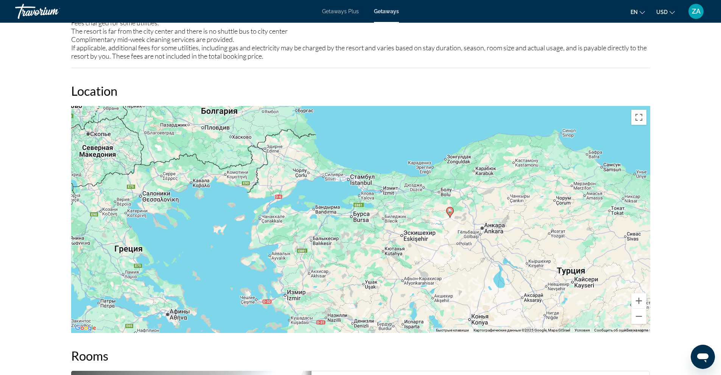
drag, startPoint x: 481, startPoint y: 241, endPoint x: 463, endPoint y: 206, distance: 38.9
click at [463, 206] on div "Чтобы активировать перетаскивание с помощью клавиатуры, нажмите Alt + Ввод. Пос…" at bounding box center [360, 219] width 579 height 227
